Goal: Understand process/instructions

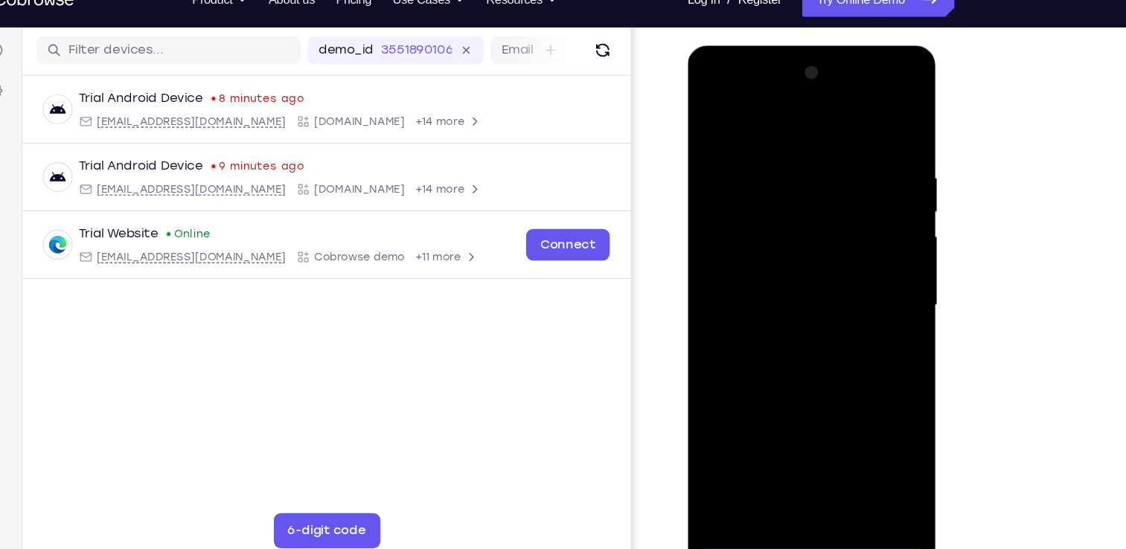
scroll to position [183, 0]
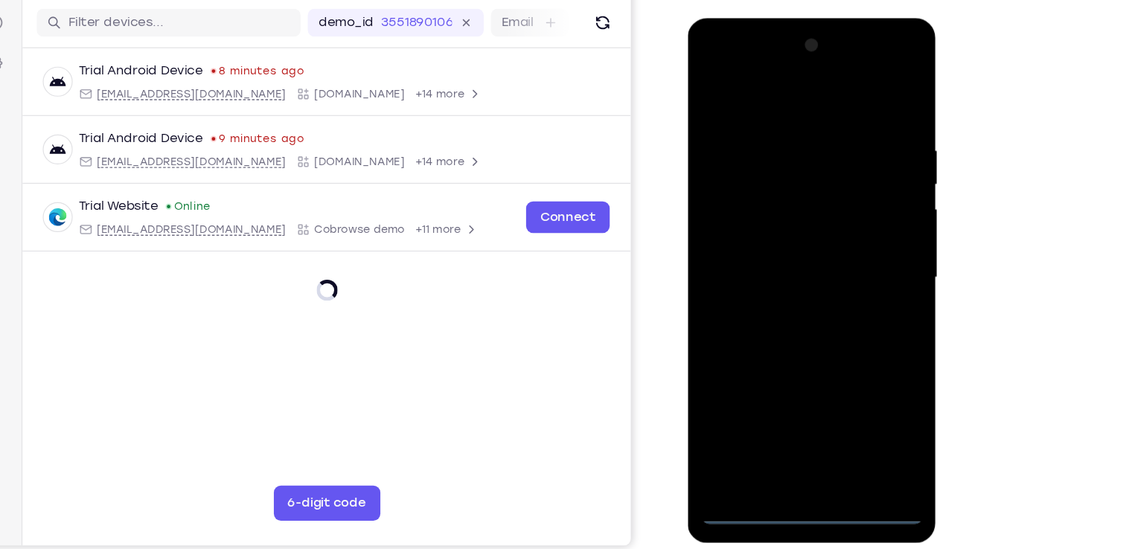
click at [796, 436] on div at bounding box center [793, 237] width 188 height 417
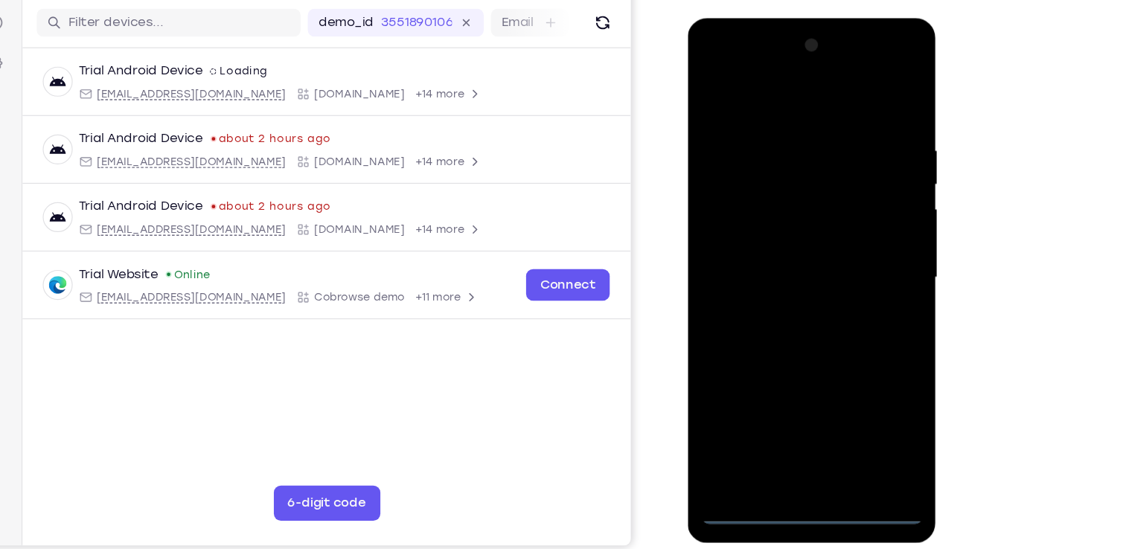
click at [874, 367] on div at bounding box center [793, 237] width 188 height 417
click at [857, 370] on div at bounding box center [793, 237] width 188 height 417
click at [785, 89] on div at bounding box center [793, 237] width 188 height 417
click at [853, 231] on div at bounding box center [793, 237] width 188 height 417
click at [778, 267] on div at bounding box center [793, 237] width 188 height 417
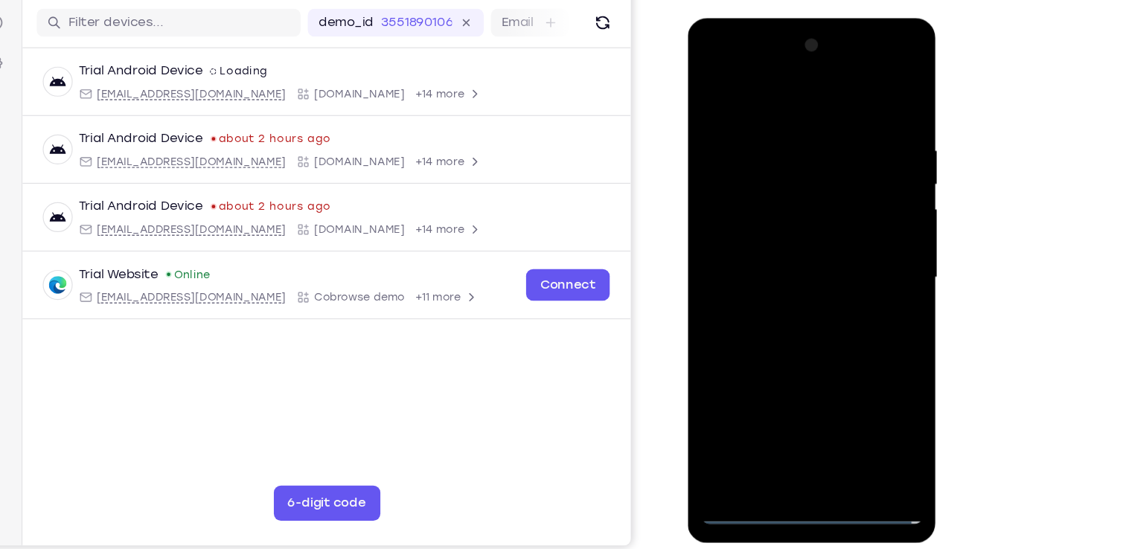
click at [769, 222] on div at bounding box center [793, 237] width 188 height 417
click at [730, 208] on div at bounding box center [793, 237] width 188 height 417
click at [754, 243] on div at bounding box center [793, 237] width 188 height 417
click at [810, 283] on div at bounding box center [793, 237] width 188 height 417
click at [778, 282] on div at bounding box center [793, 237] width 188 height 417
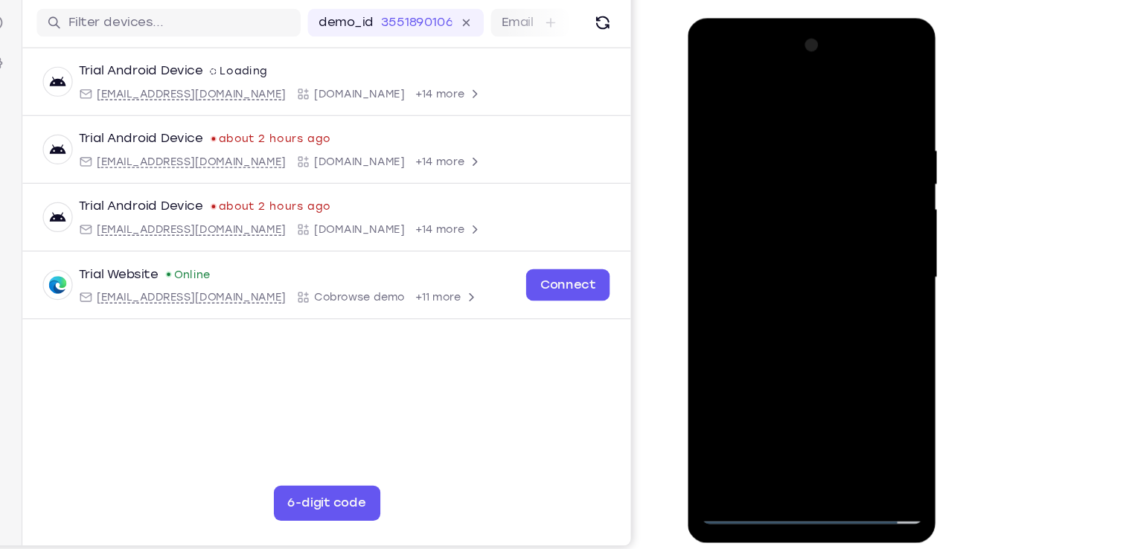
click at [818, 281] on div at bounding box center [793, 237] width 188 height 417
click at [876, 109] on div at bounding box center [793, 237] width 188 height 417
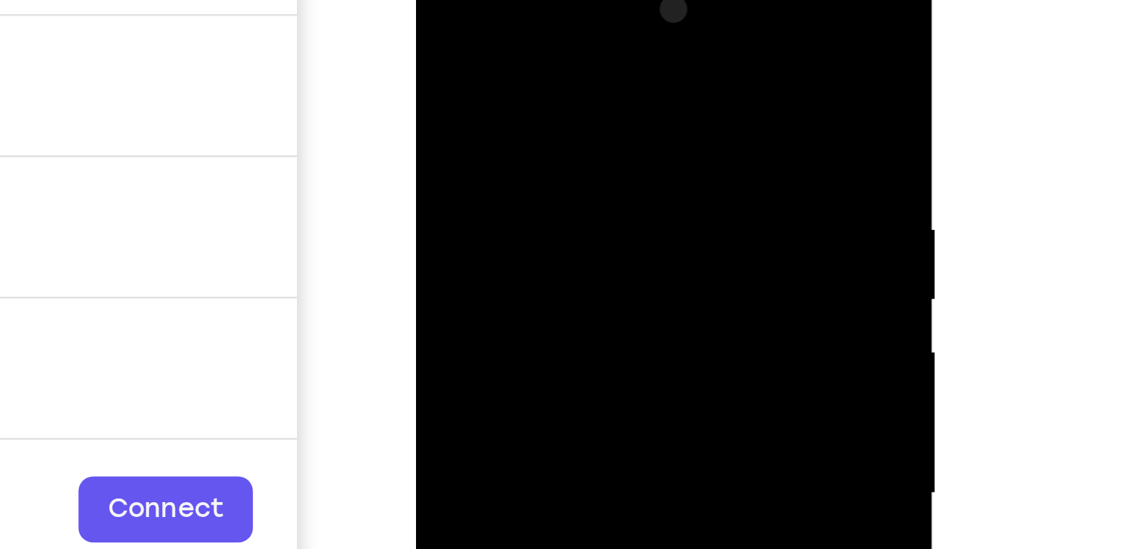
click at [503, 87] on div at bounding box center [521, 173] width 188 height 417
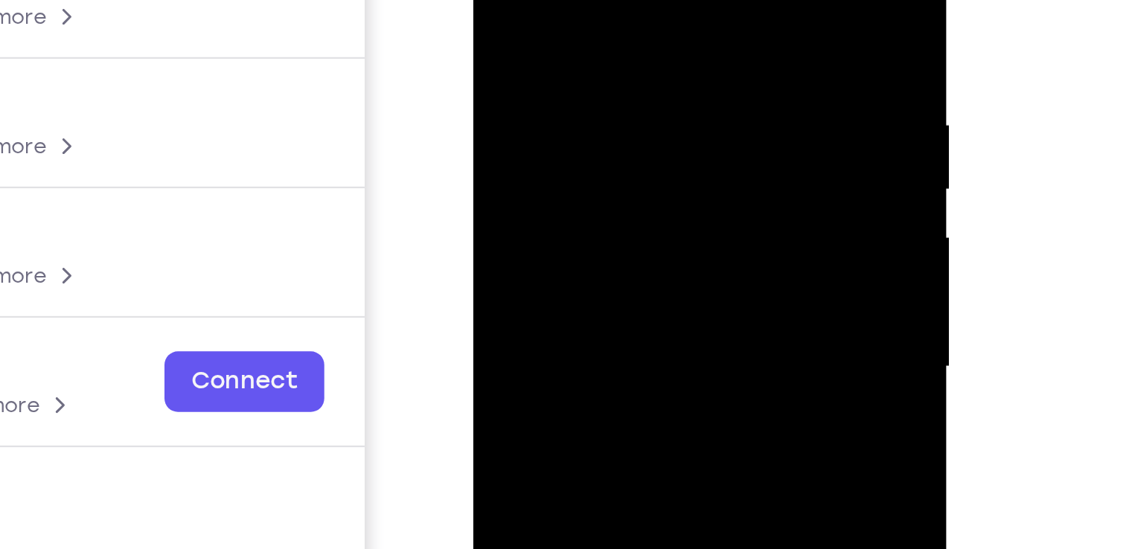
scroll to position [185, 0]
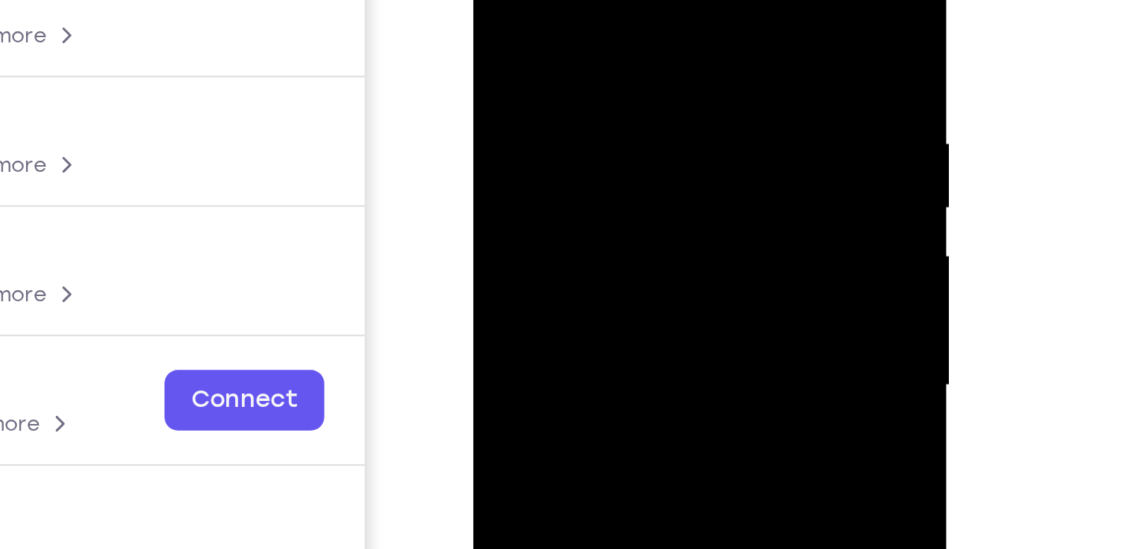
click at [504, 0] on div at bounding box center [579, 111] width 188 height 417
click at [499, 0] on div at bounding box center [579, 111] width 188 height 417
click at [578, 0] on div at bounding box center [579, 111] width 188 height 417
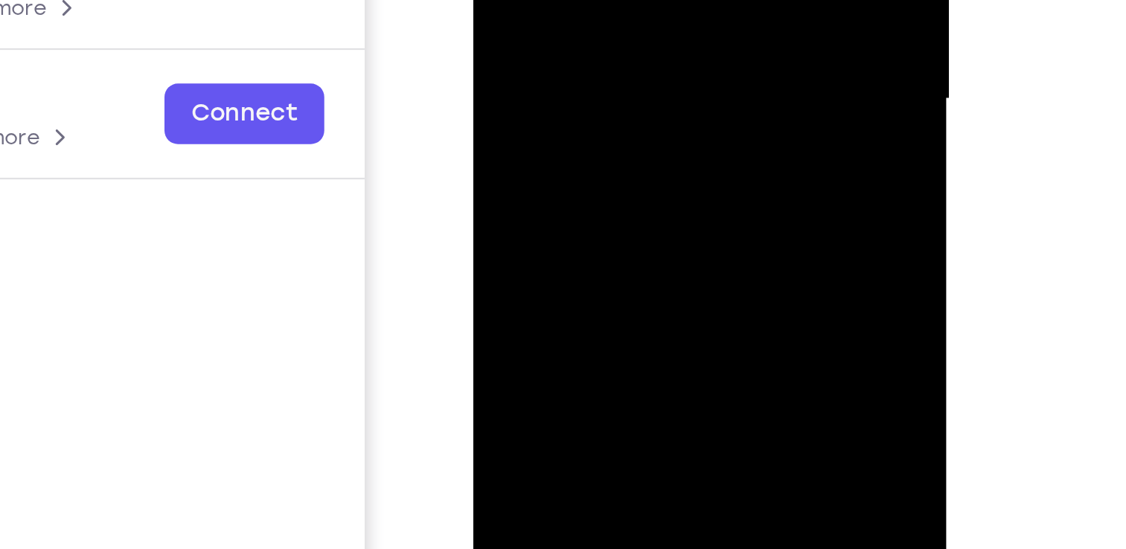
drag, startPoint x: 624, startPoint y: -70, endPoint x: 619, endPoint y: -200, distance: 130.3
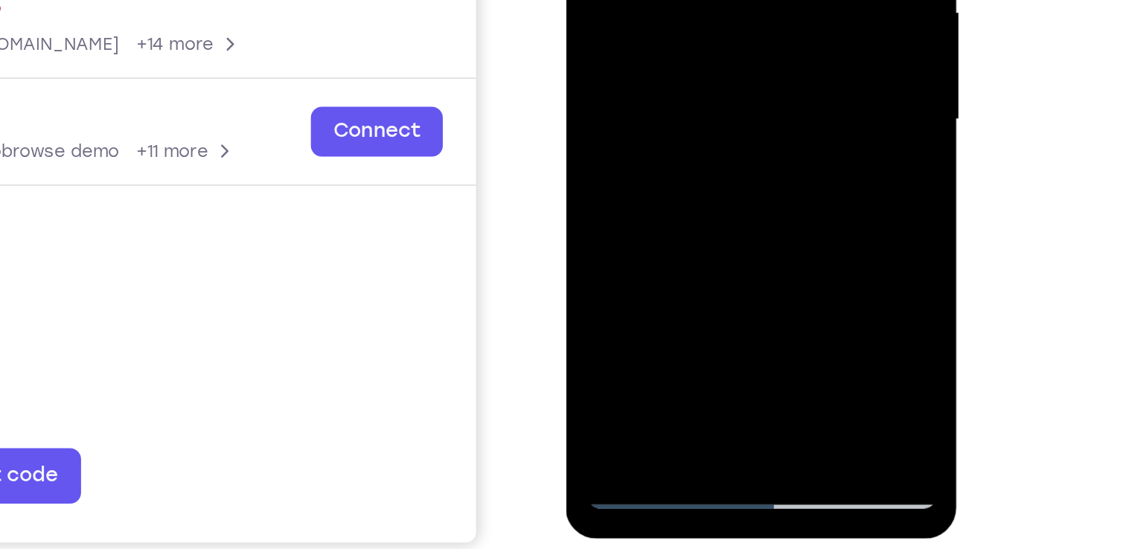
drag, startPoint x: 696, startPoint y: 9, endPoint x: 692, endPoint y: -107, distance: 116.2
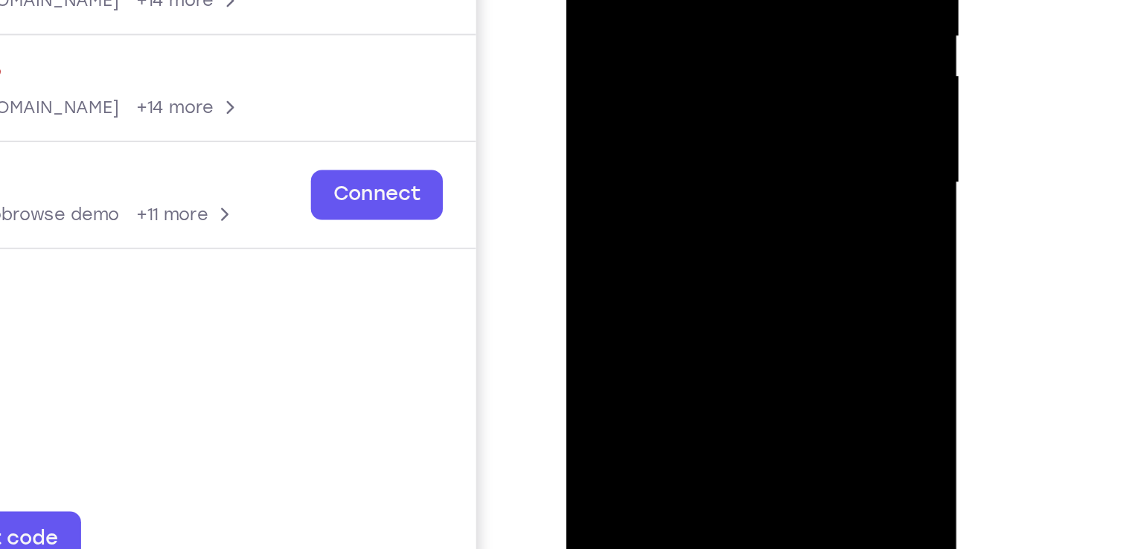
drag, startPoint x: 693, startPoint y: 60, endPoint x: 689, endPoint y: -56, distance: 115.4
drag, startPoint x: 711, startPoint y: 14, endPoint x: 716, endPoint y: -114, distance: 128.1
drag, startPoint x: 721, startPoint y: 43, endPoint x: 729, endPoint y: -62, distance: 105.2
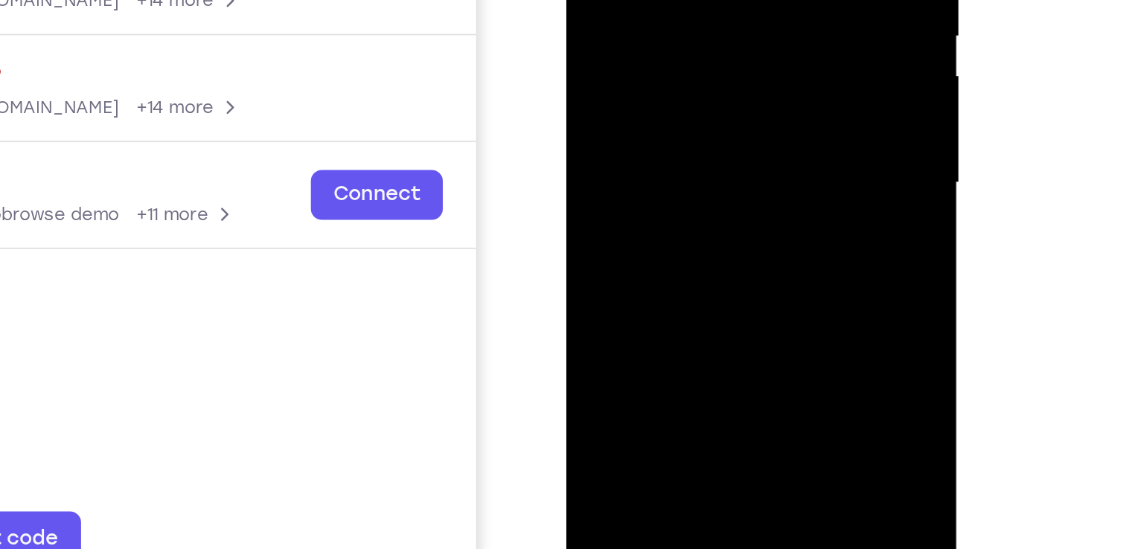
drag, startPoint x: 720, startPoint y: 37, endPoint x: 723, endPoint y: 6, distance: 31.4
drag, startPoint x: 984, startPoint y: 325, endPoint x: 968, endPoint y: 324, distance: 15.7
click at [968, 324] on div "Your Support Agent Your Customer Web iOS Android Next Steps We’d be happy to gi…" at bounding box center [563, 353] width 952 height 981
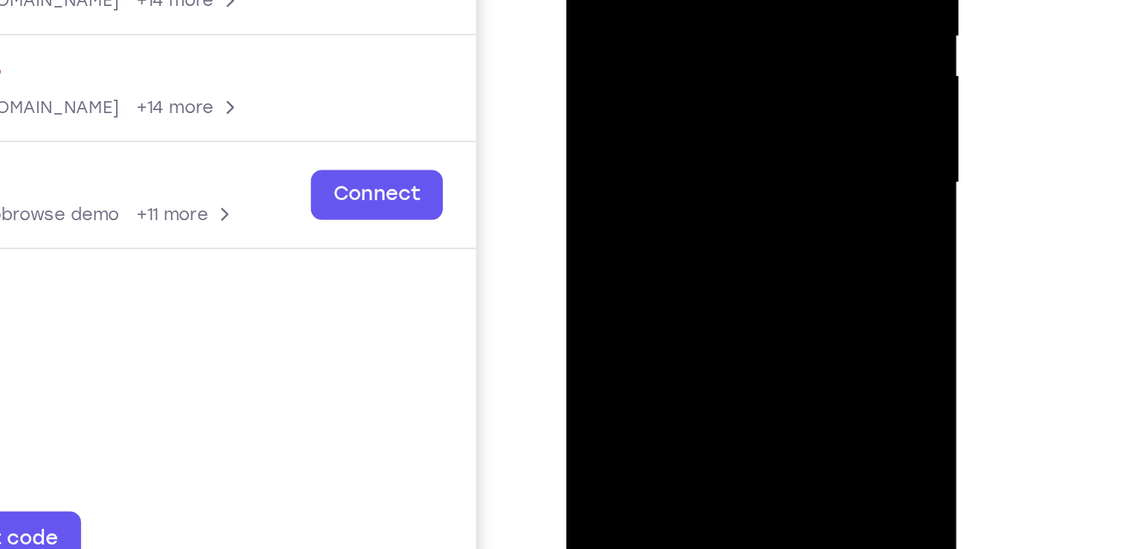
drag, startPoint x: 724, startPoint y: 46, endPoint x: 723, endPoint y: -60, distance: 106.4
drag, startPoint x: 736, startPoint y: 36, endPoint x: 737, endPoint y: -69, distance: 104.9
drag, startPoint x: 723, startPoint y: 51, endPoint x: 723, endPoint y: -21, distance: 71.4
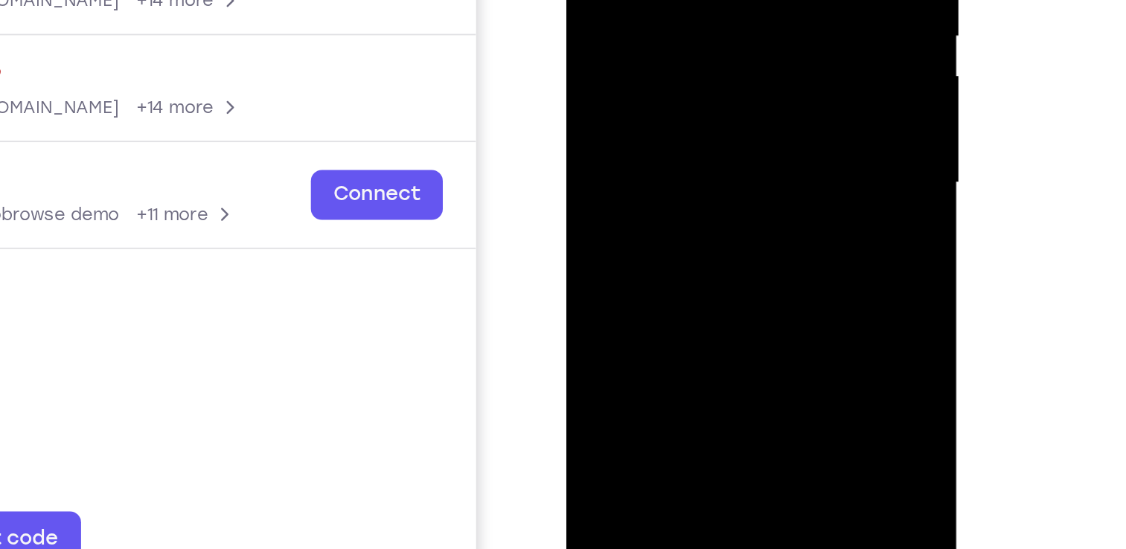
drag, startPoint x: 725, startPoint y: 54, endPoint x: 725, endPoint y: 14, distance: 40.2
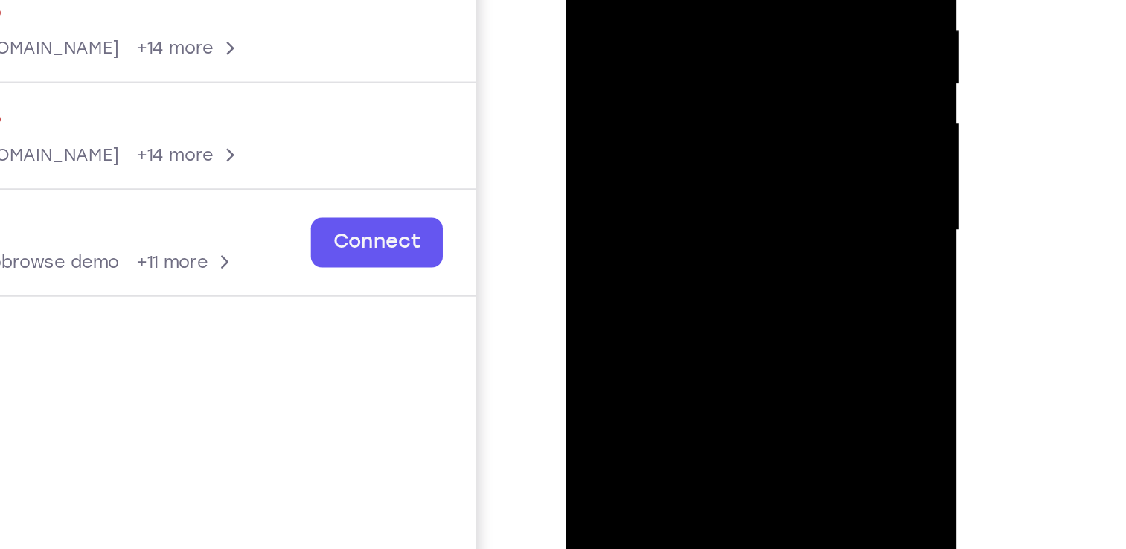
click at [754, 51] on div at bounding box center [671, 41] width 188 height 417
click at [752, 43] on div at bounding box center [671, 41] width 188 height 417
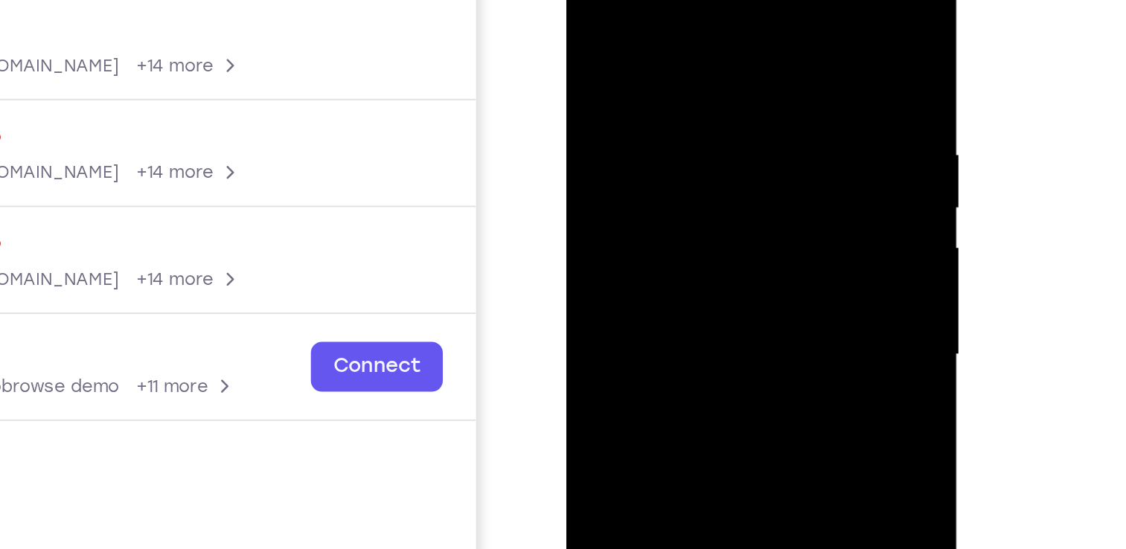
scroll to position [184, 0]
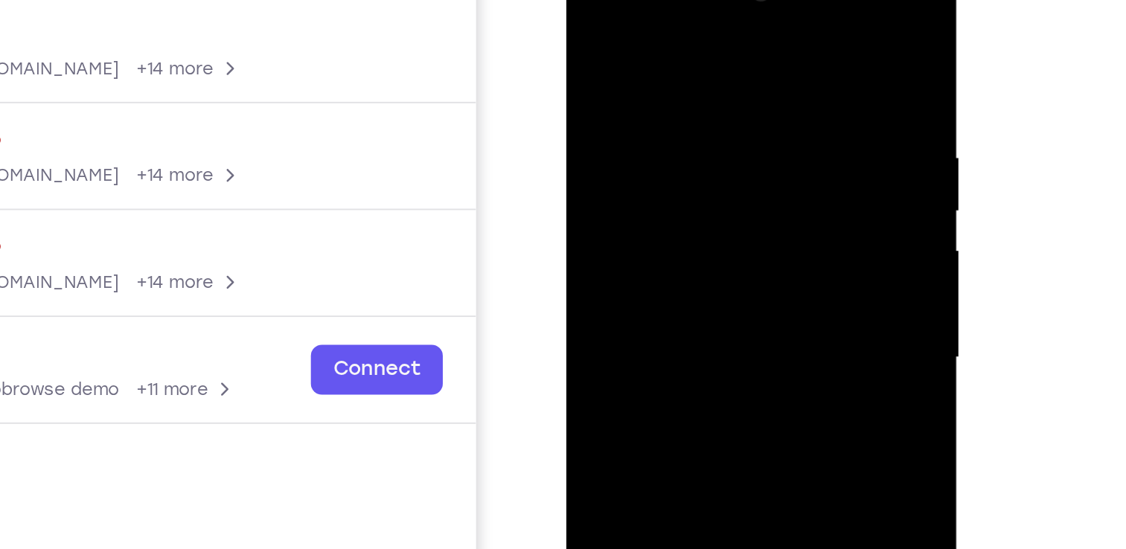
drag, startPoint x: 740, startPoint y: 63, endPoint x: 697, endPoint y: 68, distance: 43.4
click at [697, 68] on div at bounding box center [671, 169] width 188 height 417
click at [702, 59] on div at bounding box center [671, 169] width 188 height 417
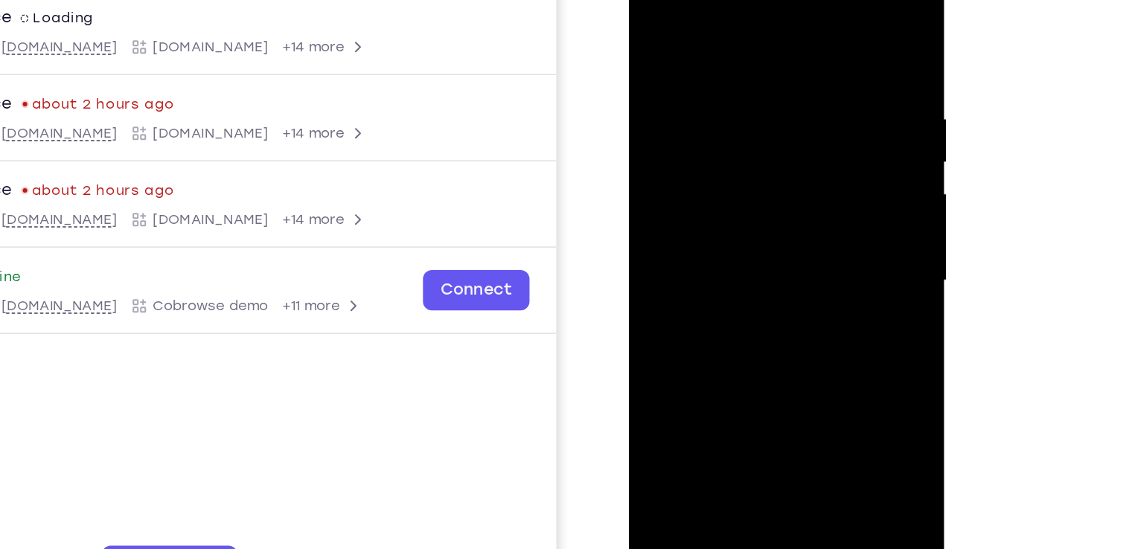
scroll to position [185, 0]
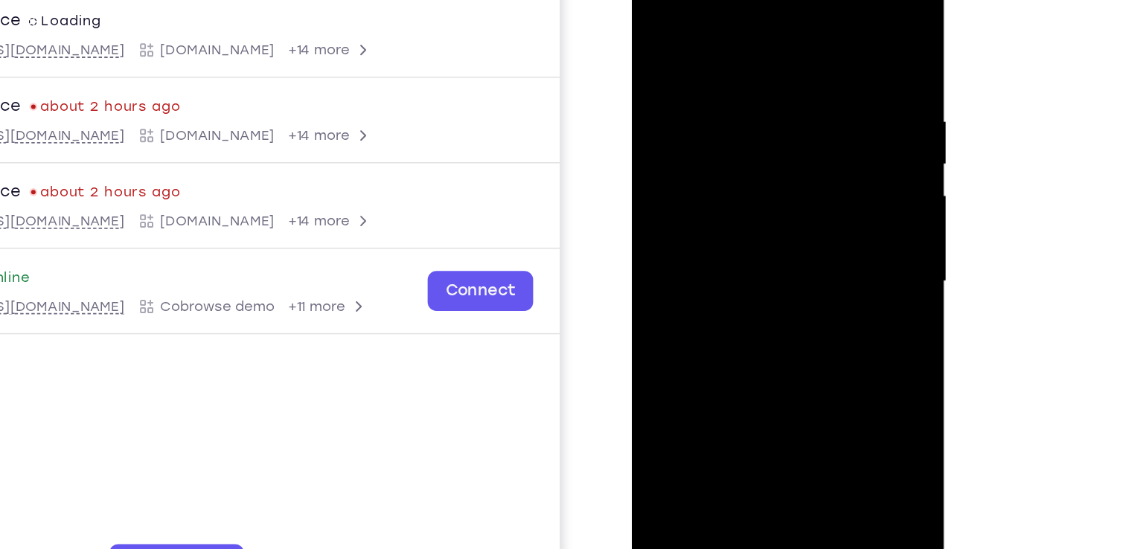
click at [821, 165] on div at bounding box center [737, 174] width 188 height 417
click at [656, 170] on div at bounding box center [737, 174] width 188 height 417
click at [814, 161] on div at bounding box center [737, 174] width 188 height 417
click at [653, 156] on div at bounding box center [737, 174] width 188 height 417
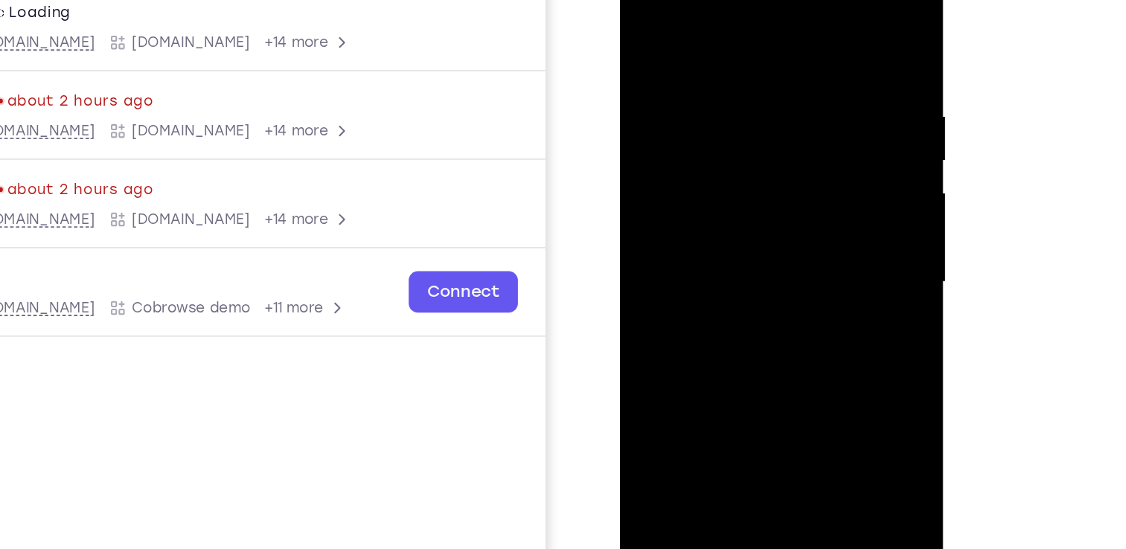
click at [804, 151] on div at bounding box center [725, 163] width 188 height 417
click at [638, 165] on div at bounding box center [725, 163] width 188 height 417
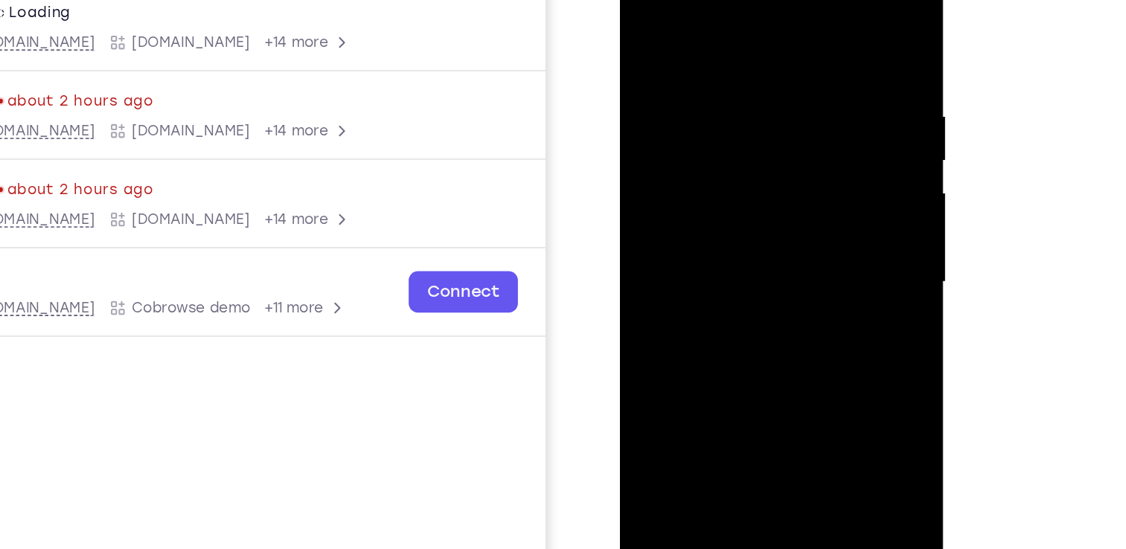
click at [801, 154] on div at bounding box center [725, 163] width 188 height 417
click at [804, 23] on div at bounding box center [725, 163] width 188 height 417
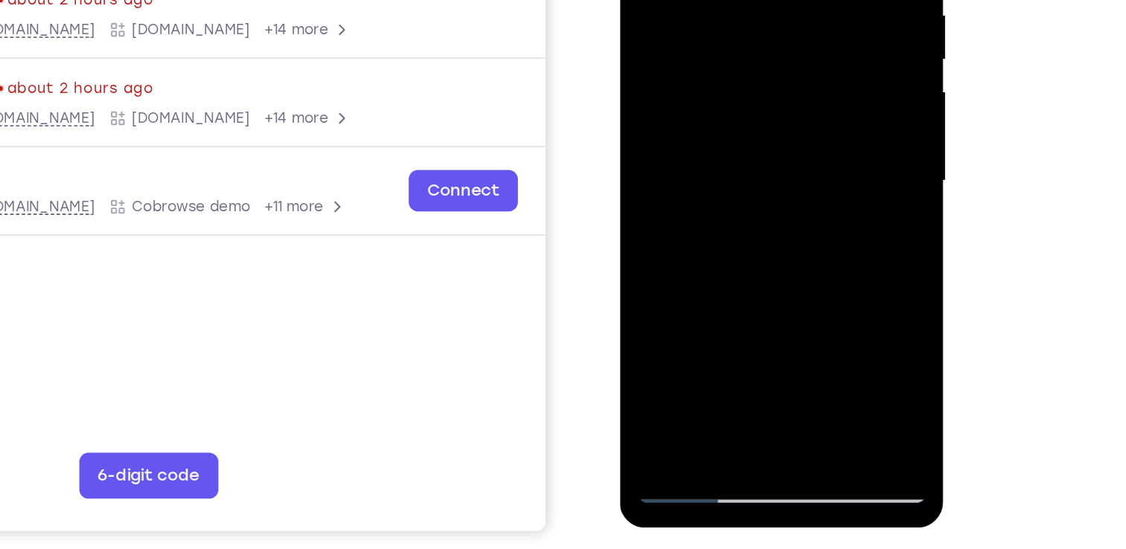
scroll to position [184, 0]
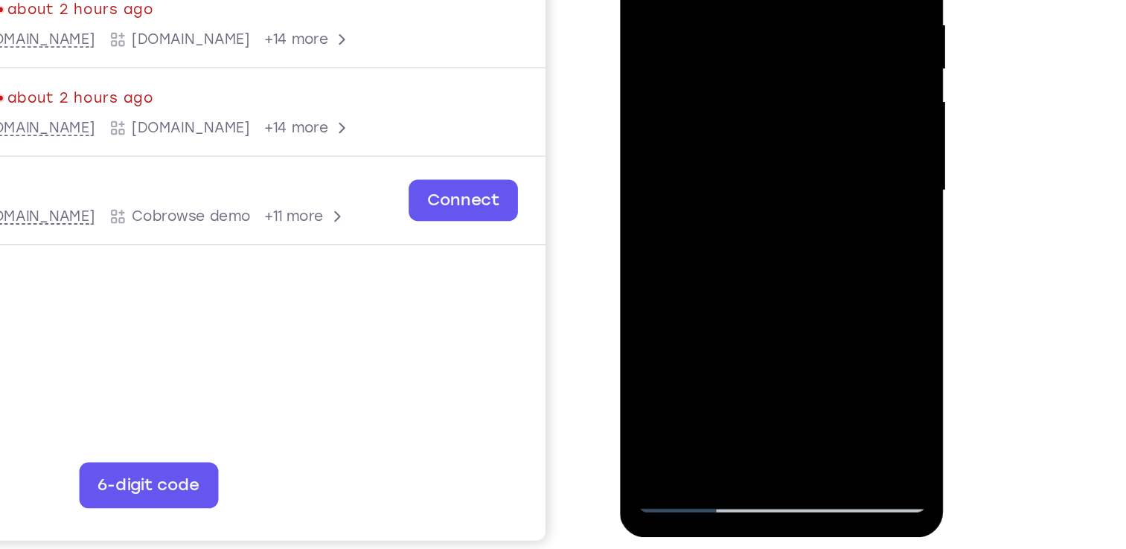
click at [785, 252] on div at bounding box center [725, 72] width 188 height 417
drag, startPoint x: 764, startPoint y: 86, endPoint x: 755, endPoint y: 19, distance: 66.9
click at [755, 19] on div at bounding box center [725, 72] width 188 height 417
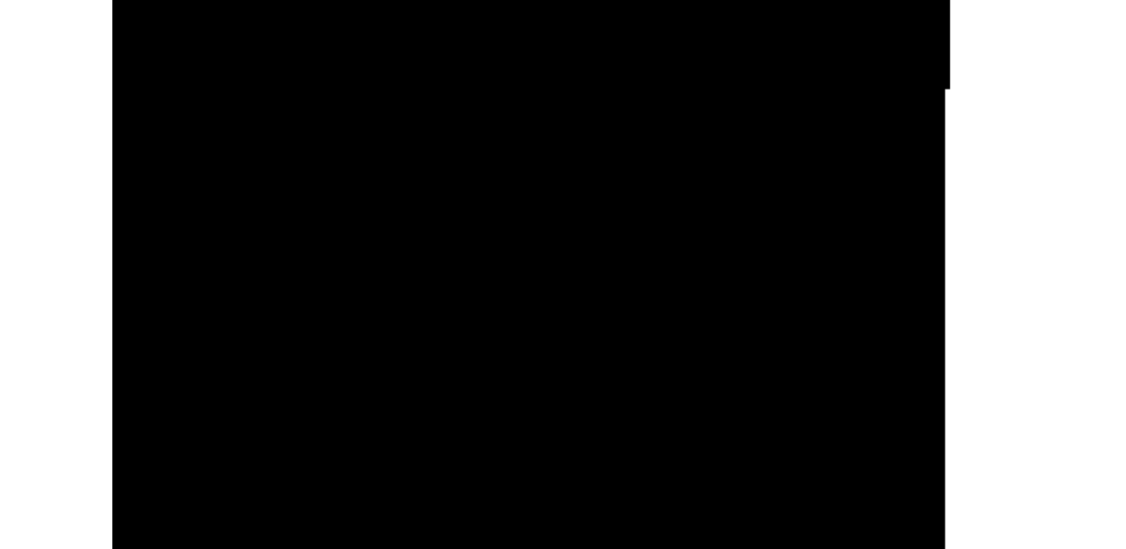
scroll to position [185, 0]
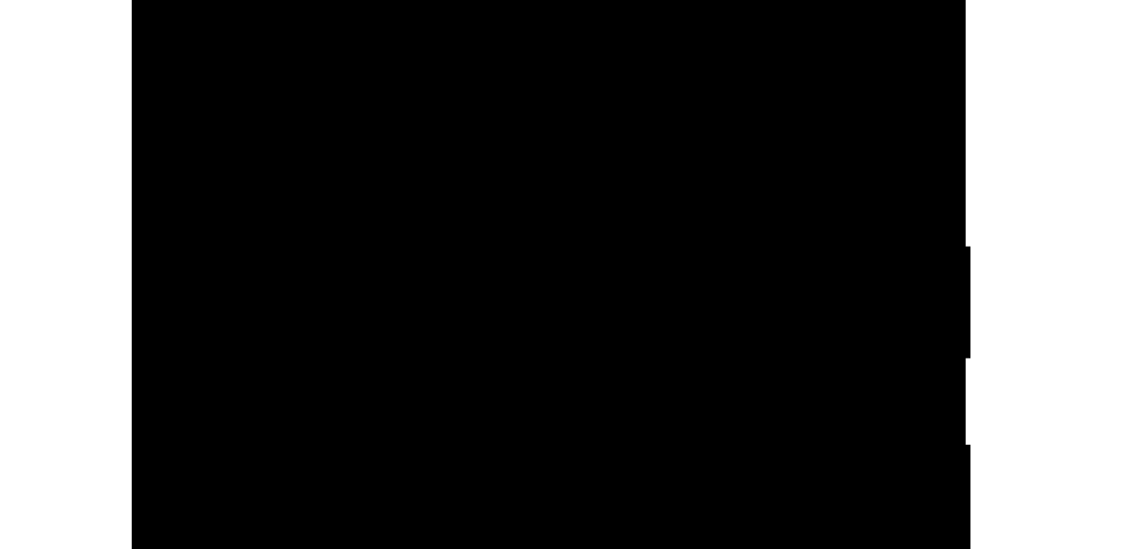
drag, startPoint x: 256, startPoint y: -86, endPoint x: 257, endPoint y: -45, distance: 40.2
click at [257, 0] on div at bounding box center [237, 20] width 188 height 417
drag, startPoint x: 275, startPoint y: -112, endPoint x: 275, endPoint y: -94, distance: 17.9
click at [275, 0] on div at bounding box center [237, 20] width 188 height 417
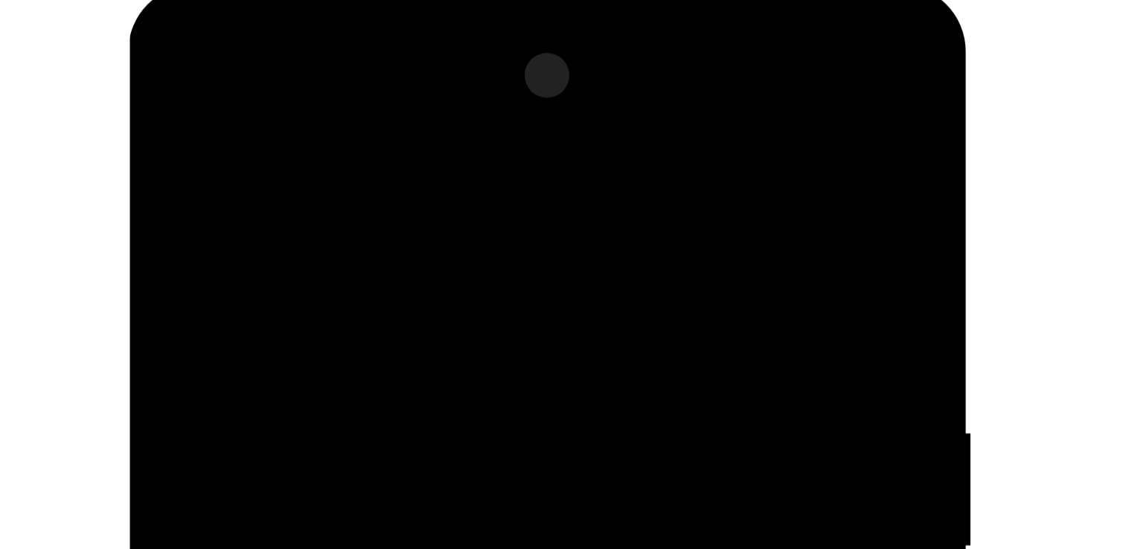
click at [151, 54] on div at bounding box center [235, 204] width 188 height 417
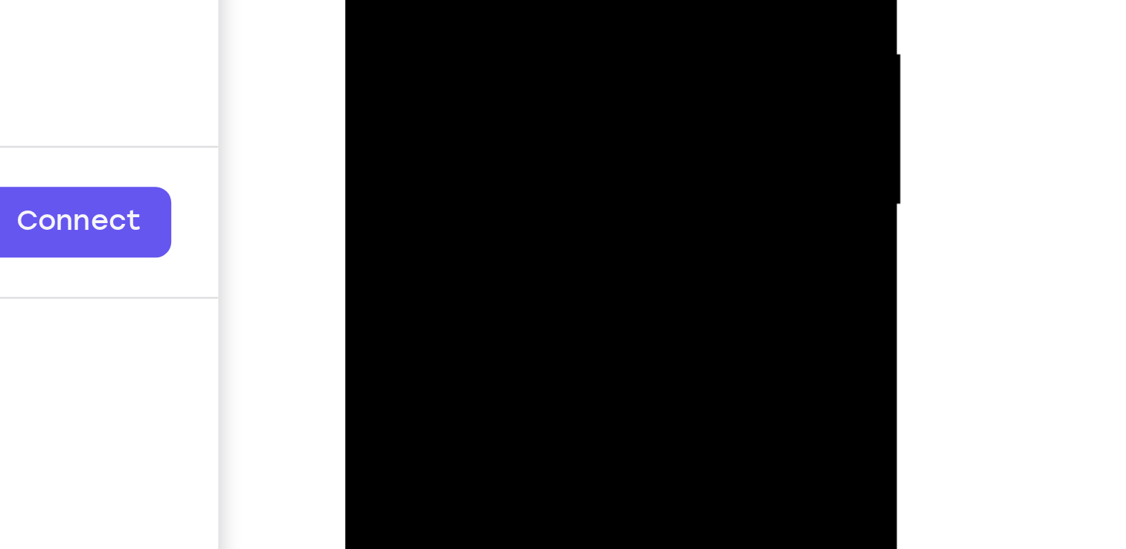
scroll to position [184, 0]
drag, startPoint x: 504, startPoint y: -288, endPoint x: 501, endPoint y: -157, distance: 131.0
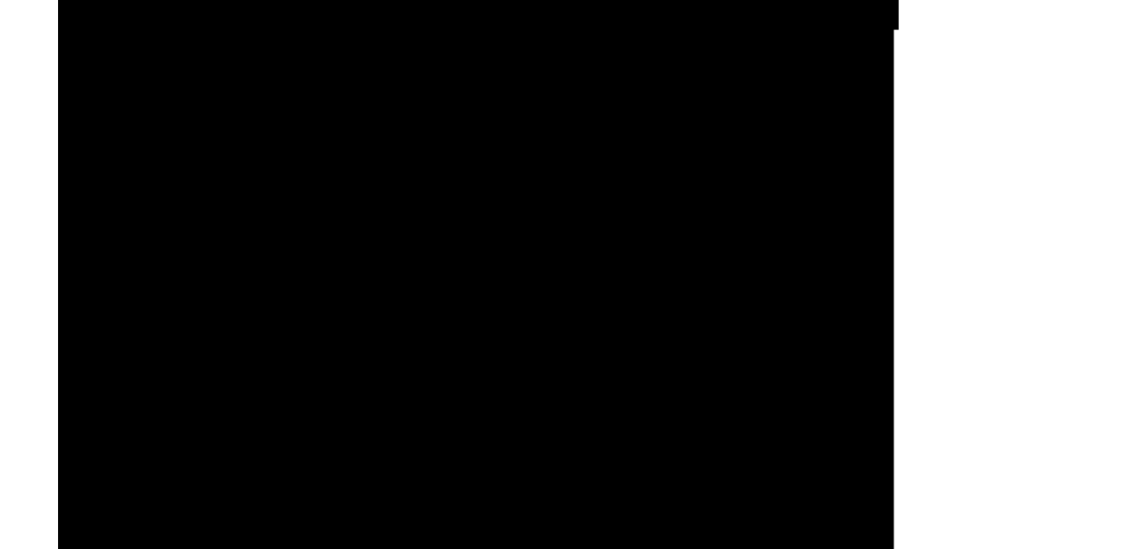
scroll to position [185, 0]
drag, startPoint x: 193, startPoint y: -575, endPoint x: 199, endPoint y: -516, distance: 59.8
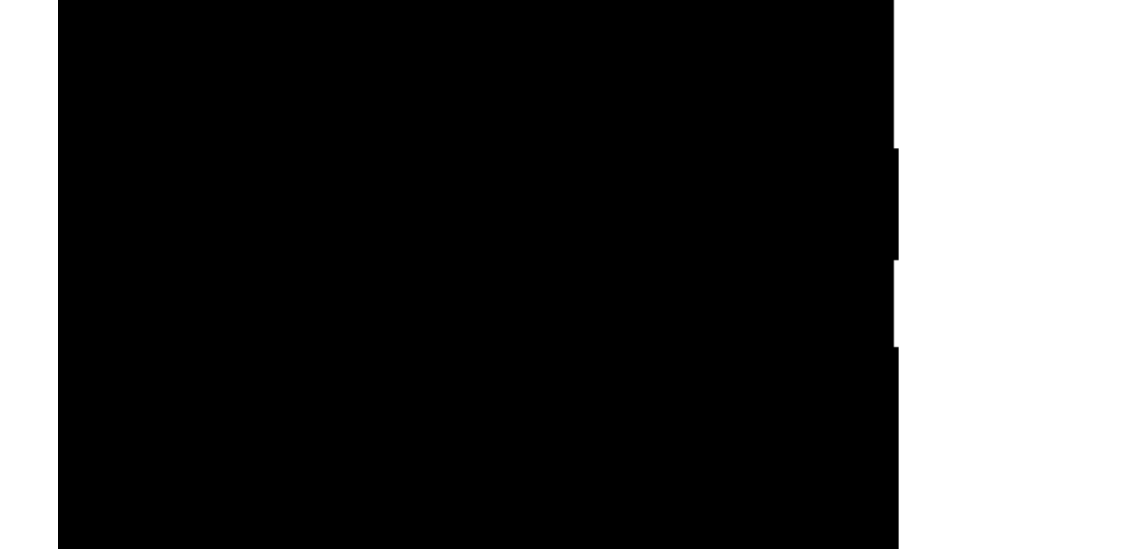
drag, startPoint x: 198, startPoint y: -164, endPoint x: 199, endPoint y: -154, distance: 9.8
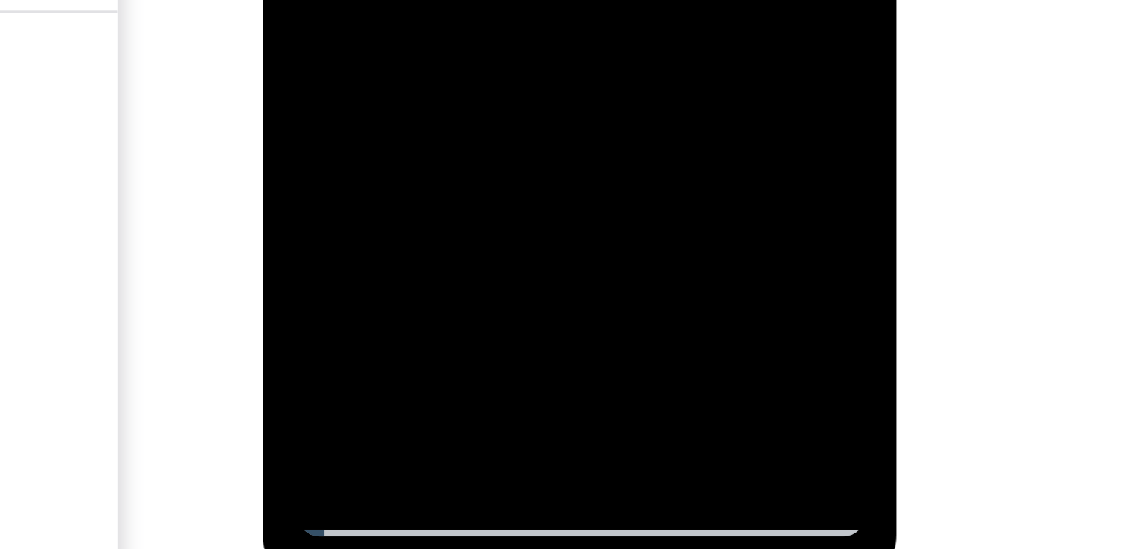
drag, startPoint x: 437, startPoint y: -426, endPoint x: 435, endPoint y: -454, distance: 27.6
drag, startPoint x: 431, startPoint y: -420, endPoint x: 427, endPoint y: -458, distance: 38.1
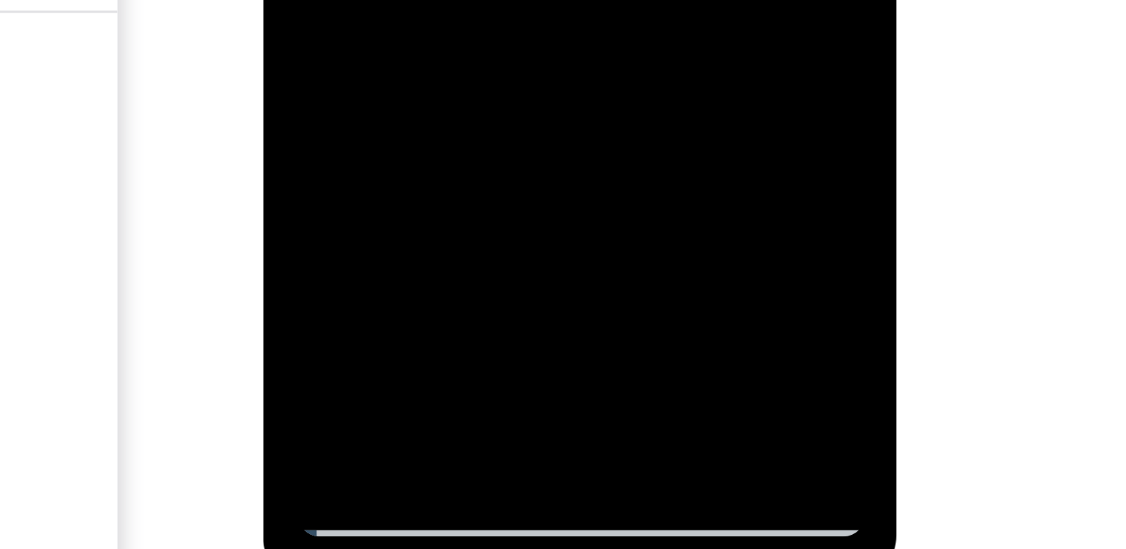
drag, startPoint x: 396, startPoint y: -412, endPoint x: 394, endPoint y: -434, distance: 21.6
